Goal: Check status: Check status

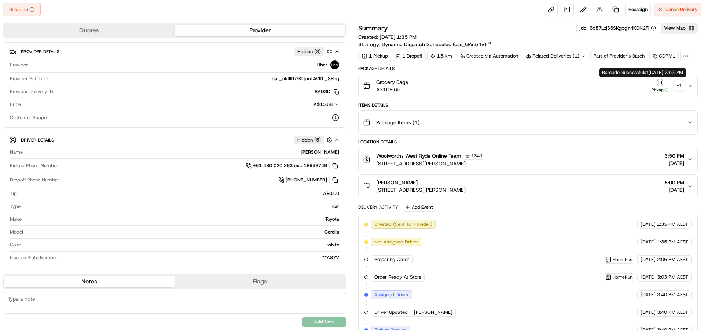
click at [679, 84] on div "+ 1" at bounding box center [679, 86] width 10 height 10
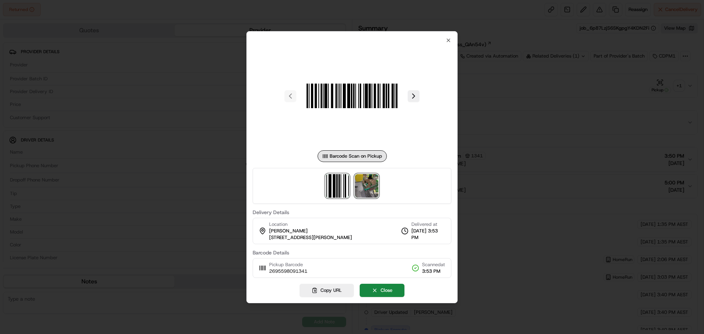
click at [368, 195] on img at bounding box center [366, 185] width 23 height 23
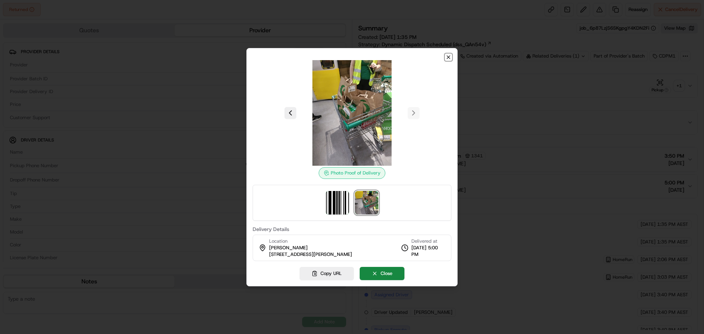
click at [450, 60] on icon "button" at bounding box center [448, 57] width 6 height 6
